Goal: Information Seeking & Learning: Learn about a topic

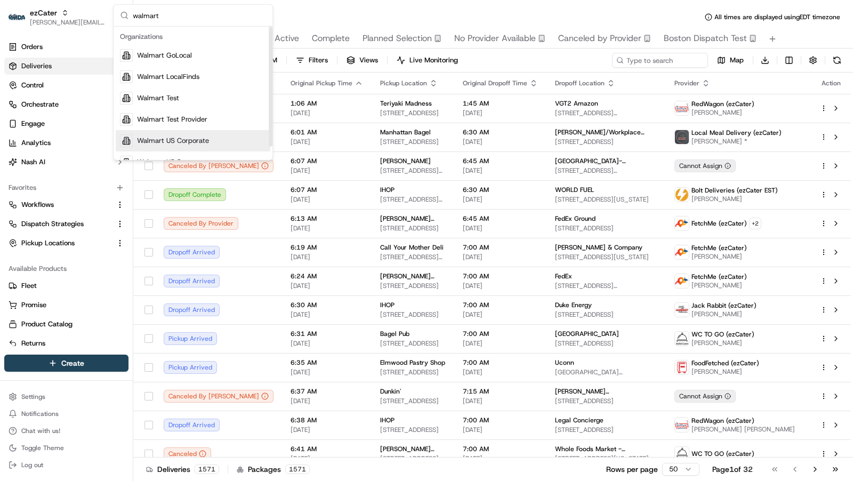
scroll to position [14, 0]
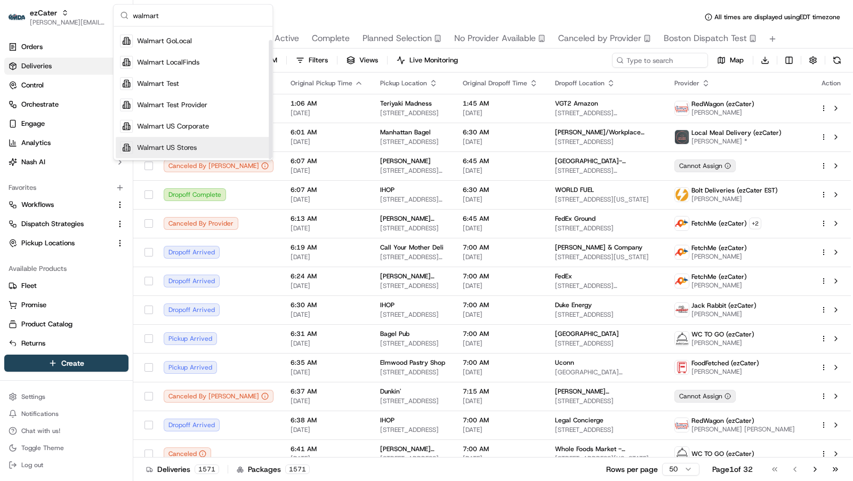
type input "walmart"
click at [197, 149] on div "Walmart US Stores" at bounding box center [193, 147] width 155 height 21
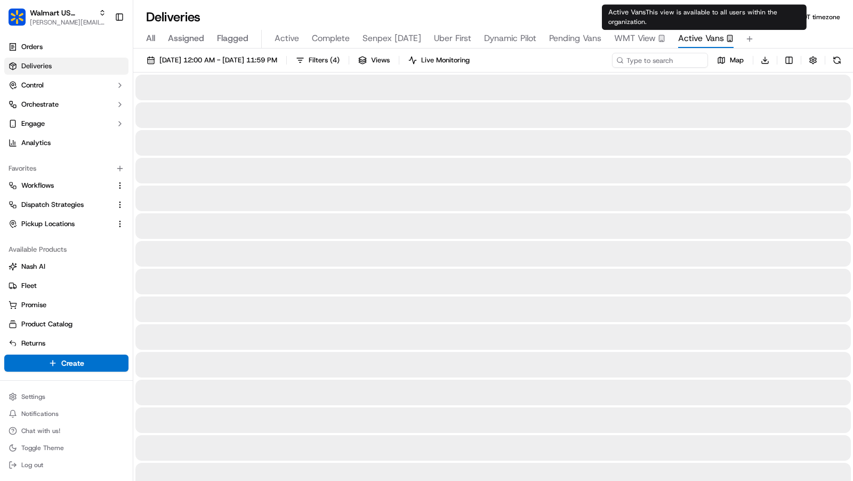
click at [701, 36] on span "Active Vans" at bounding box center [701, 38] width 46 height 13
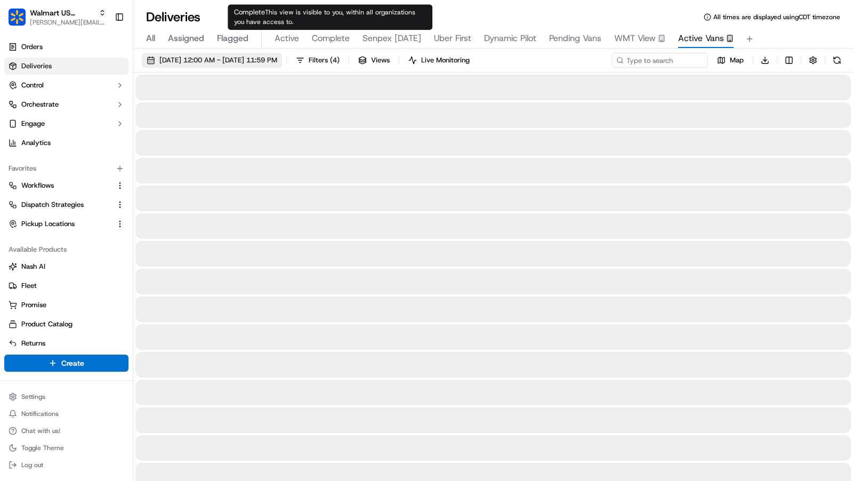
click at [268, 60] on span "[DATE] 12:00 AM - [DATE] 11:59 PM" at bounding box center [218, 60] width 118 height 10
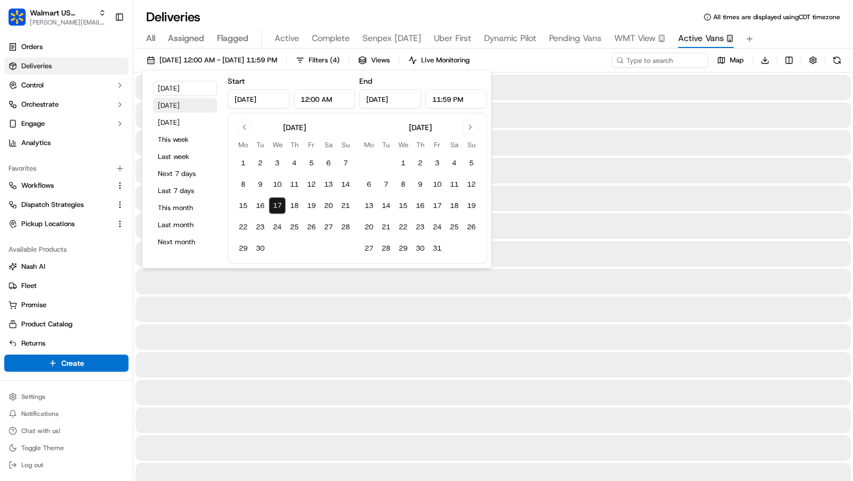
click at [192, 103] on button "[DATE]" at bounding box center [185, 105] width 64 height 15
type input "[DATE]"
click at [781, 21] on div "Deliveries All times are displayed using CDT timezone" at bounding box center [493, 17] width 720 height 17
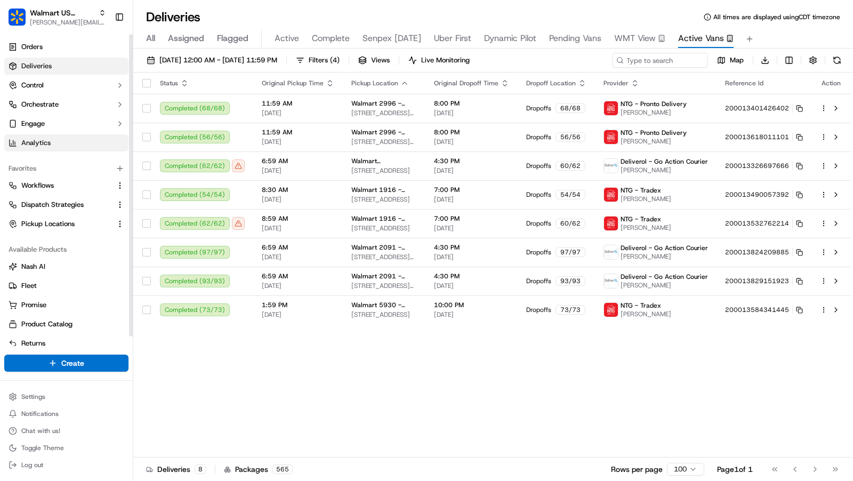
click at [54, 143] on link "Analytics" at bounding box center [66, 142] width 124 height 17
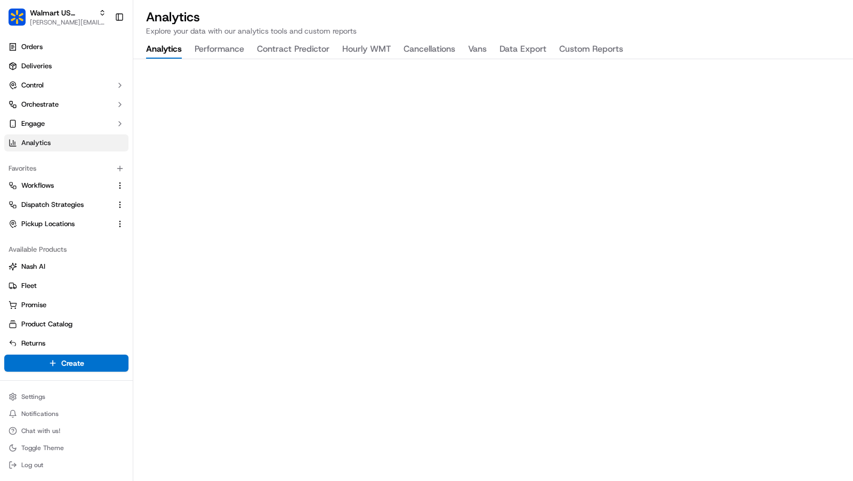
click at [475, 49] on button "Vans" at bounding box center [477, 50] width 19 height 18
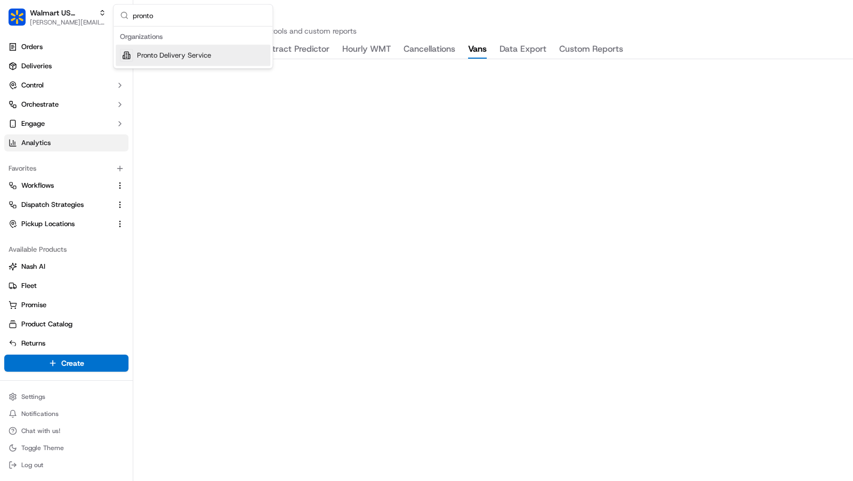
type input "pronto"
click at [206, 60] on div "Pronto Delivery Service" at bounding box center [193, 55] width 155 height 21
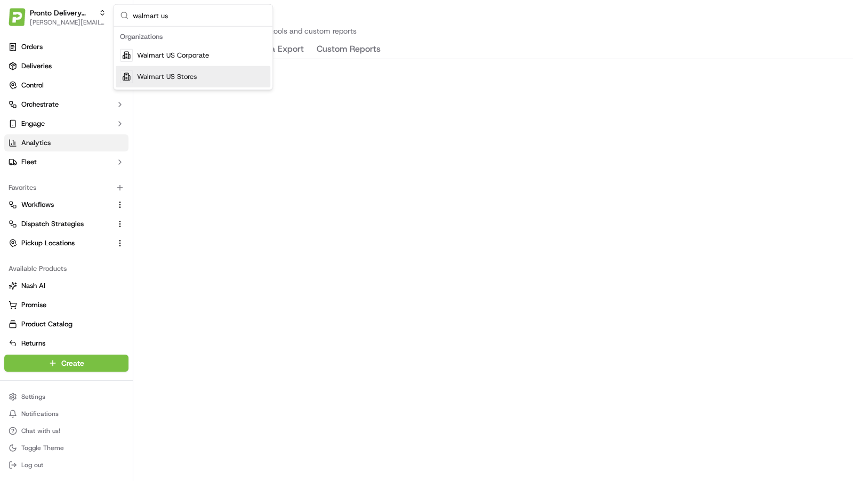
type input "walmart us"
click at [191, 76] on span "Walmart US Stores" at bounding box center [167, 77] width 60 height 10
